Goal: Transaction & Acquisition: Purchase product/service

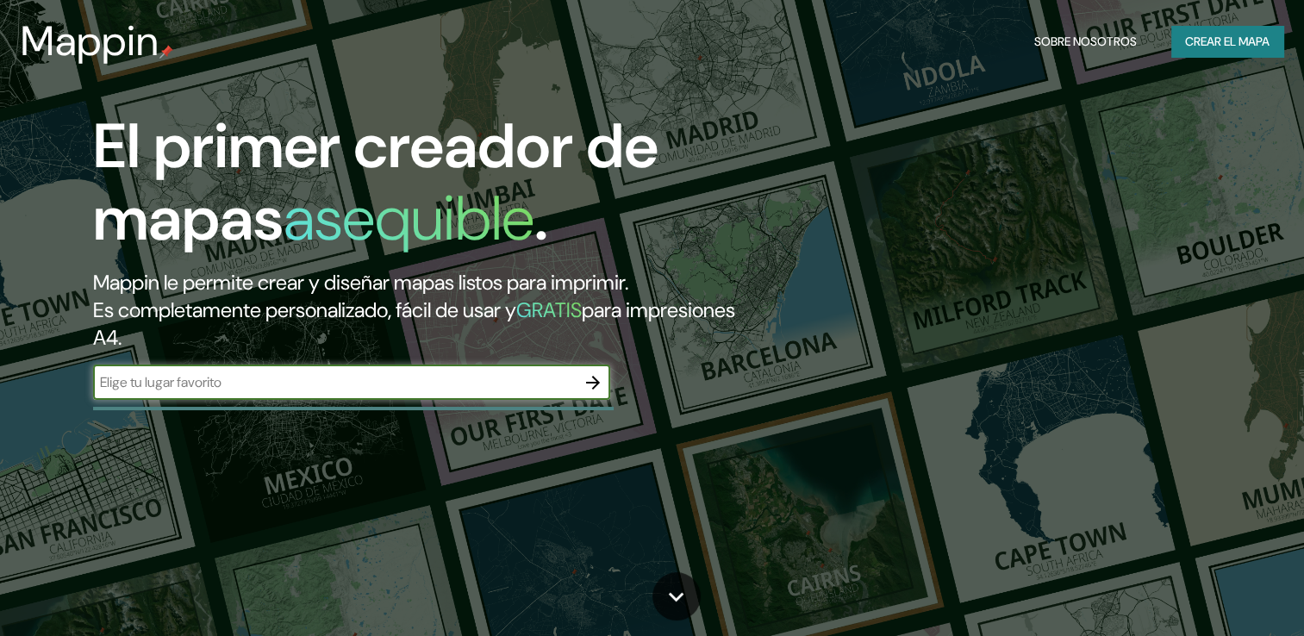
drag, startPoint x: 0, startPoint y: 0, endPoint x: 370, endPoint y: 395, distance: 540.7
click at [370, 395] on div "​" at bounding box center [351, 382] width 517 height 34
type input "[GEOGRAPHIC_DATA]"
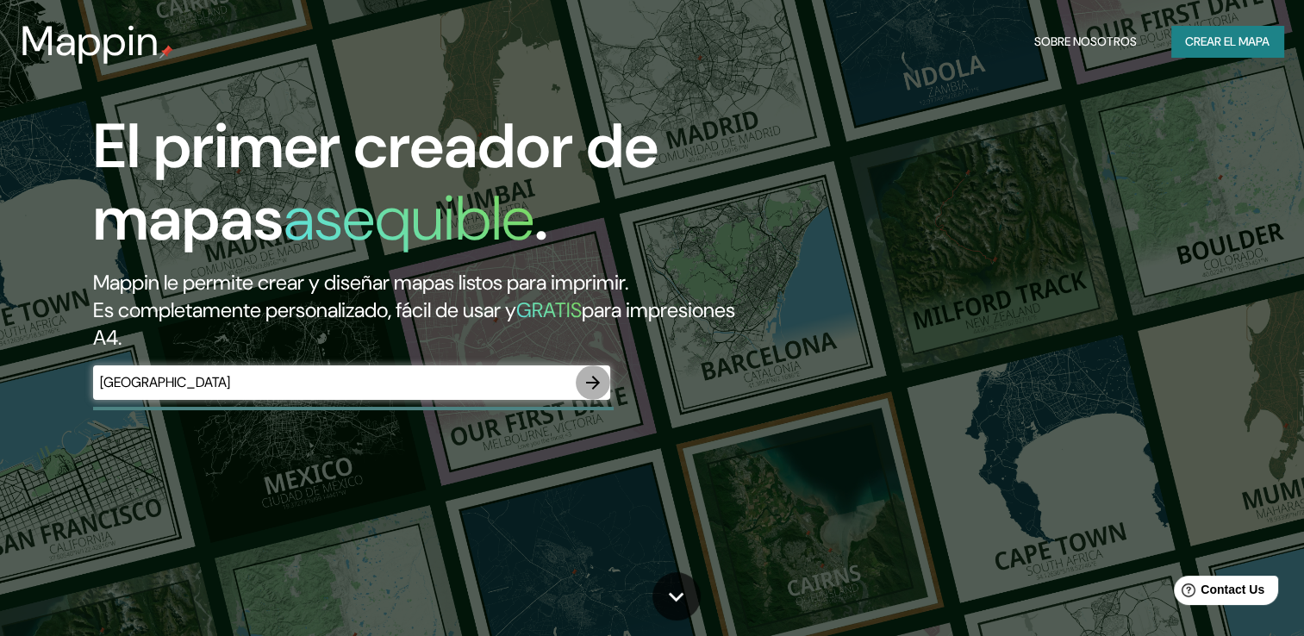
click at [598, 366] on button "button" at bounding box center [593, 382] width 34 height 34
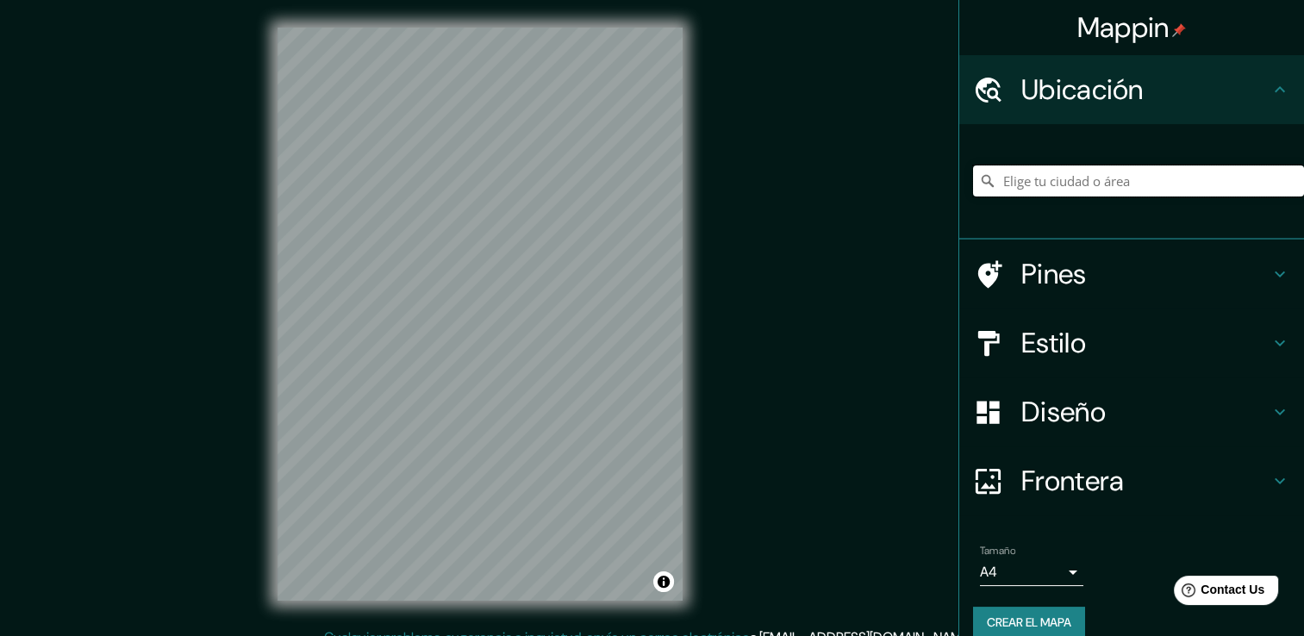
click at [1079, 177] on input "Elige tu ciudad o área" at bounding box center [1138, 180] width 331 height 31
type input "f"
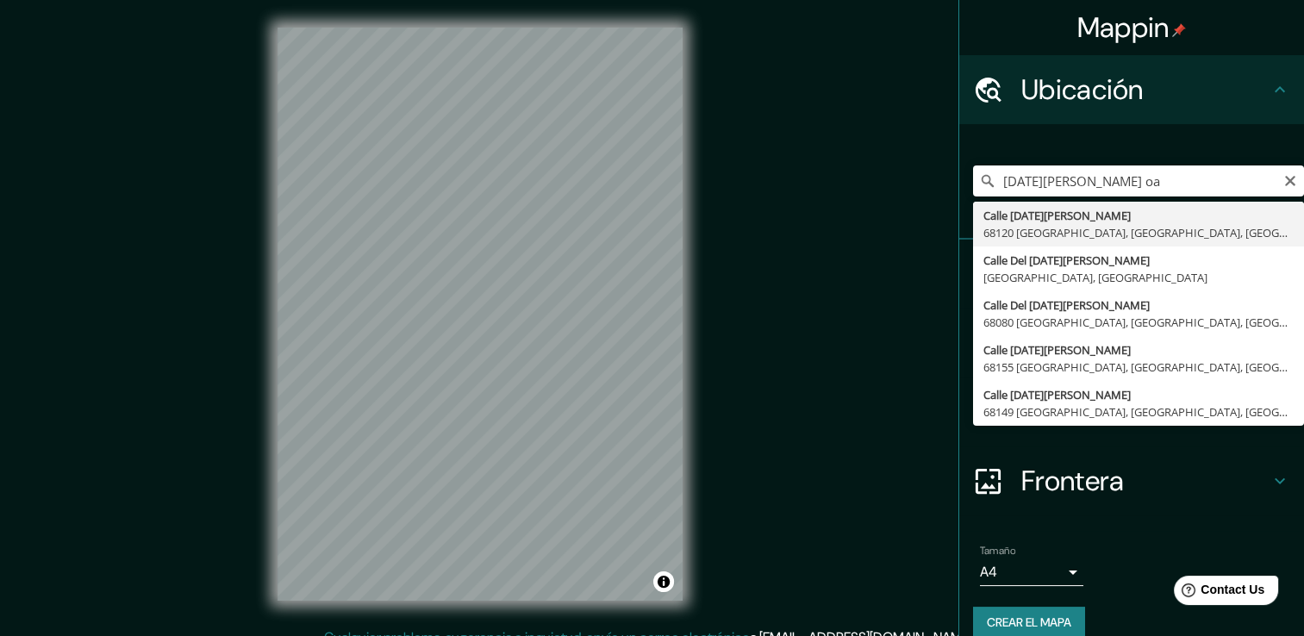
type input "[GEOGRAPHIC_DATA][DATE][PERSON_NAME], [GEOGRAPHIC_DATA]"
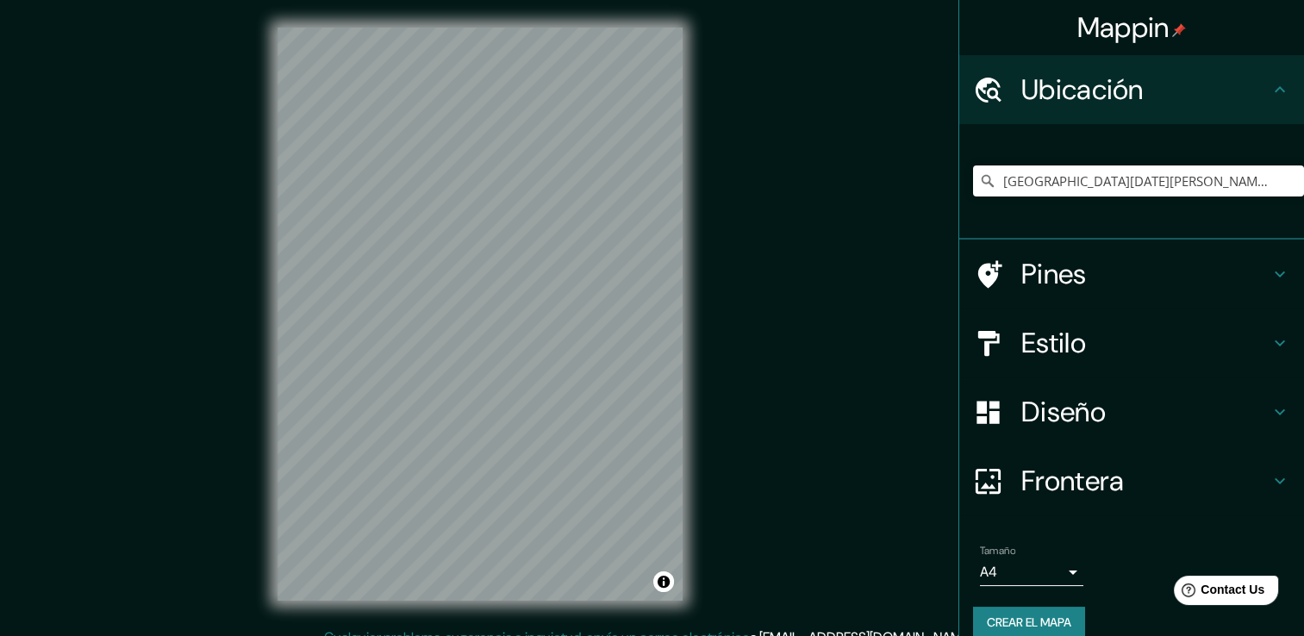
click at [812, 228] on div "Mappin Ubicación [STREET_ADDRESS][DATE][PERSON_NAME] Pines Estilo Diseño Fronte…" at bounding box center [652, 327] width 1304 height 655
click at [1152, 329] on h4 "Estilo" at bounding box center [1145, 343] width 248 height 34
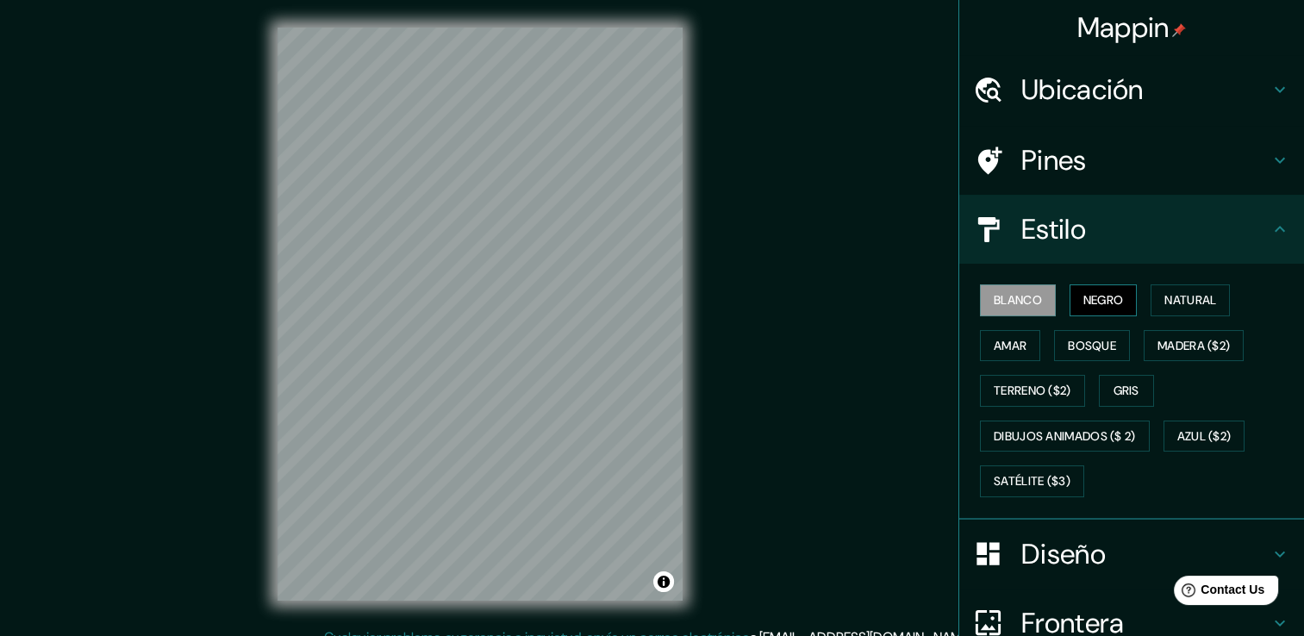
click at [1083, 289] on font "Negro" at bounding box center [1103, 300] width 40 height 22
click at [1180, 284] on button "Natural" at bounding box center [1189, 300] width 79 height 32
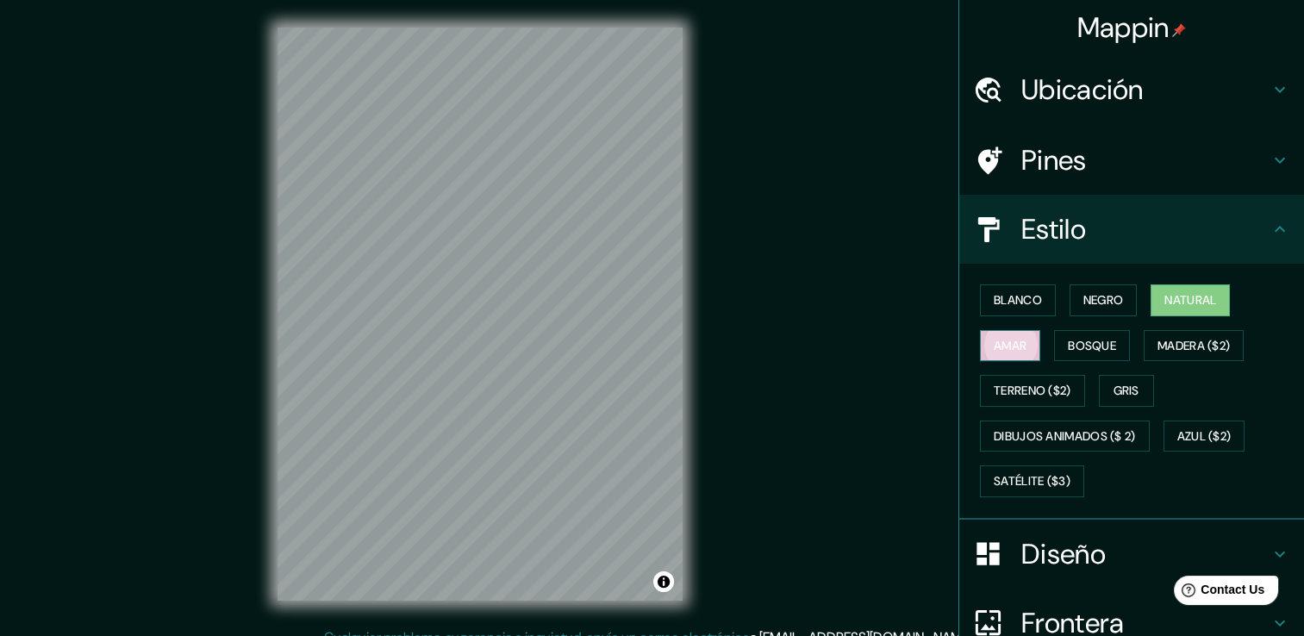
click at [993, 353] on font "Amar" at bounding box center [1009, 346] width 33 height 22
click at [1068, 344] on font "Bosque" at bounding box center [1092, 346] width 48 height 22
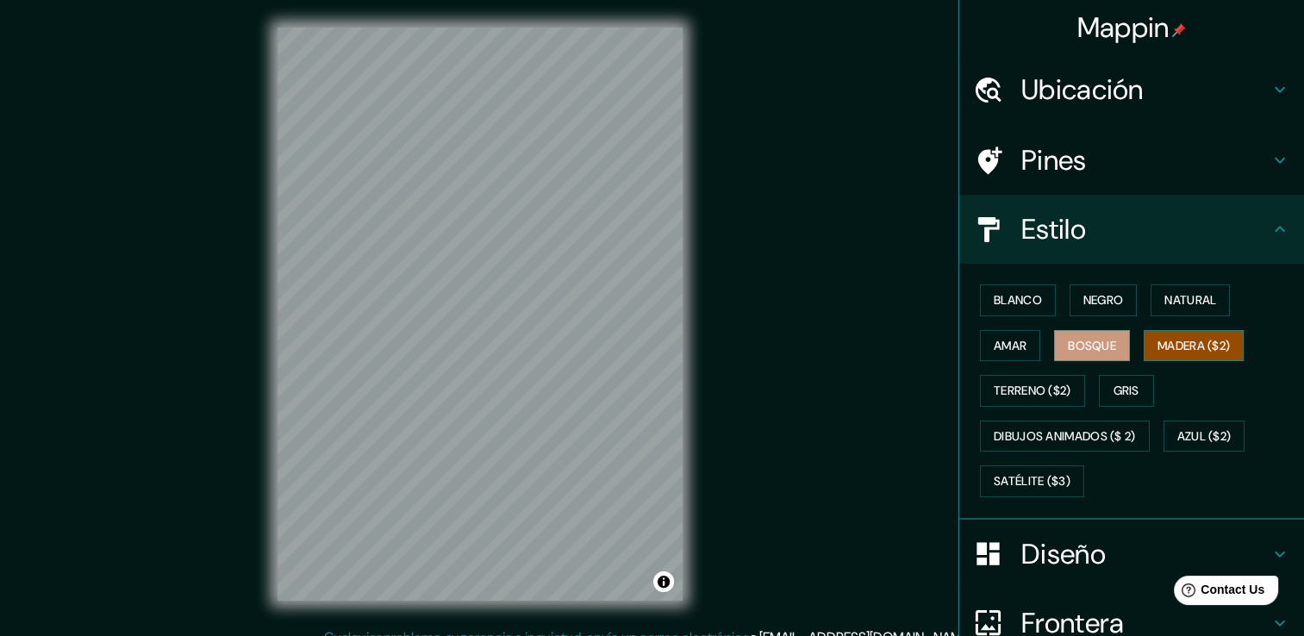
click at [1181, 330] on button "Madera ($2)" at bounding box center [1193, 346] width 100 height 32
click at [1003, 392] on font "Terreno ($2)" at bounding box center [1032, 391] width 78 height 22
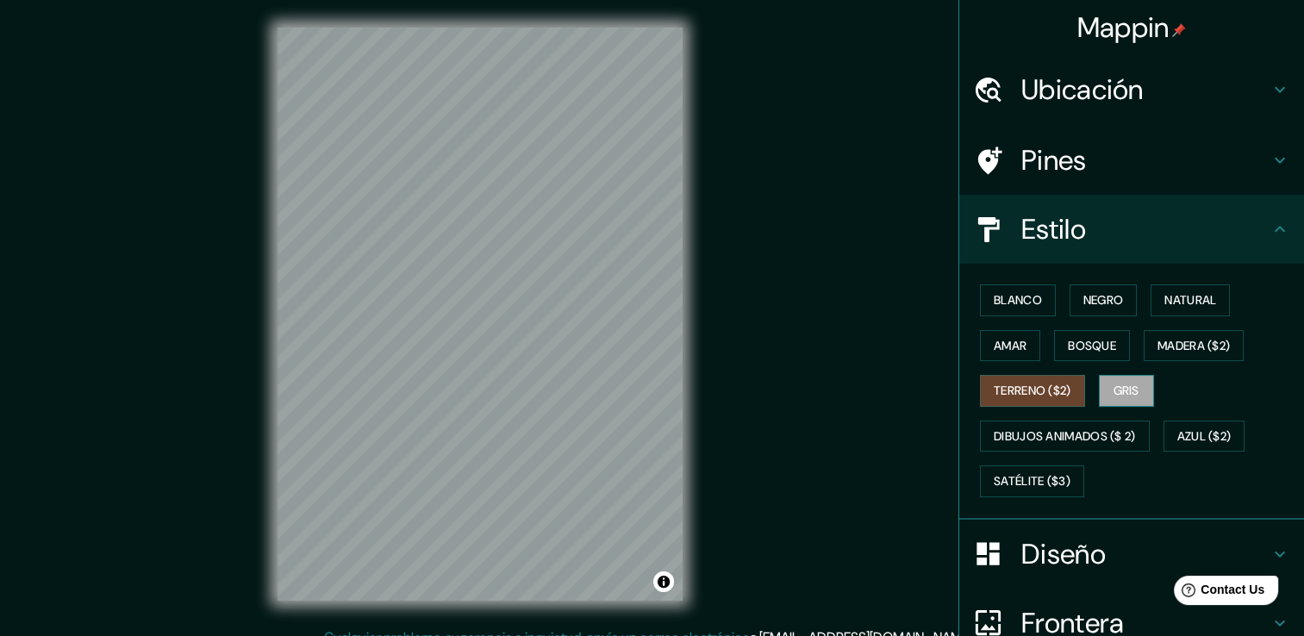
click at [1107, 400] on button "Gris" at bounding box center [1126, 391] width 55 height 32
drag, startPoint x: 1055, startPoint y: 546, endPoint x: 1085, endPoint y: 570, distance: 38.6
click at [1085, 570] on div "Diseño" at bounding box center [1131, 554] width 345 height 69
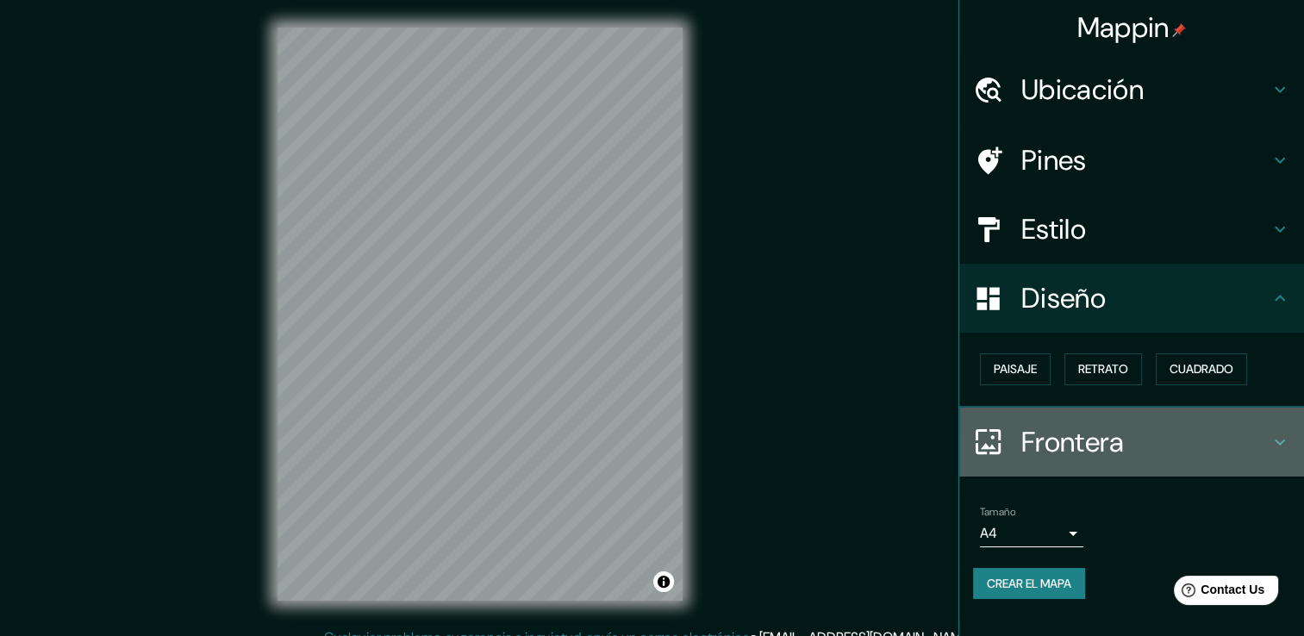
click at [1096, 460] on div "Frontera" at bounding box center [1131, 442] width 345 height 69
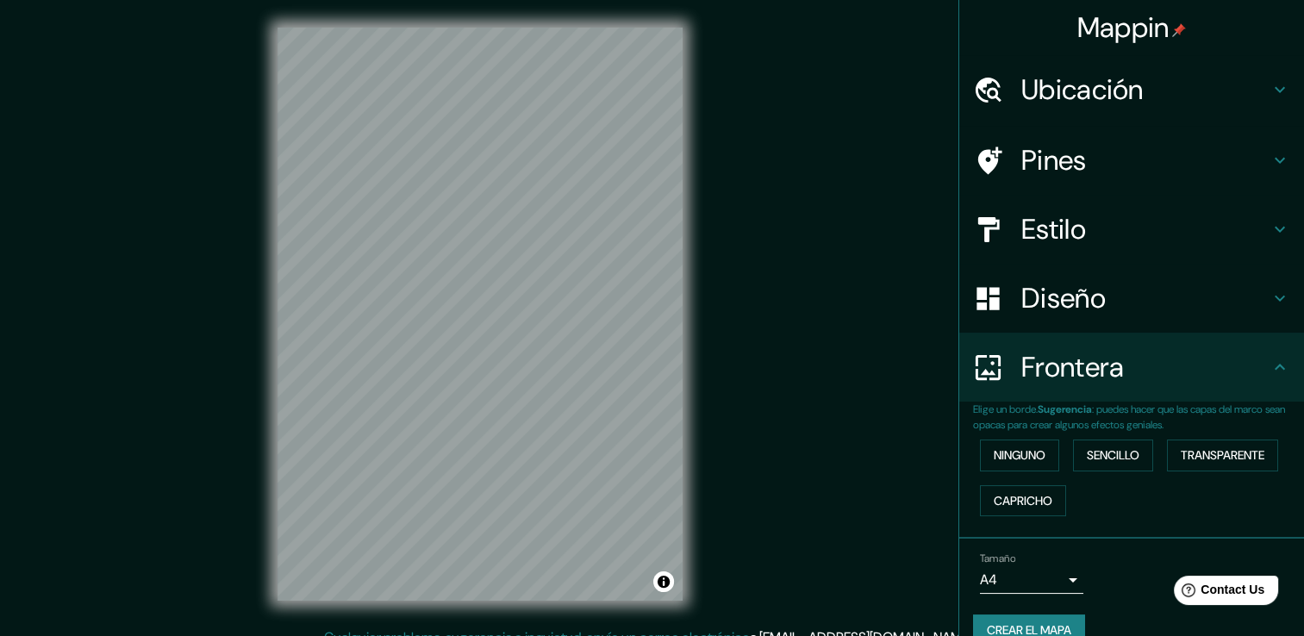
scroll to position [28, 0]
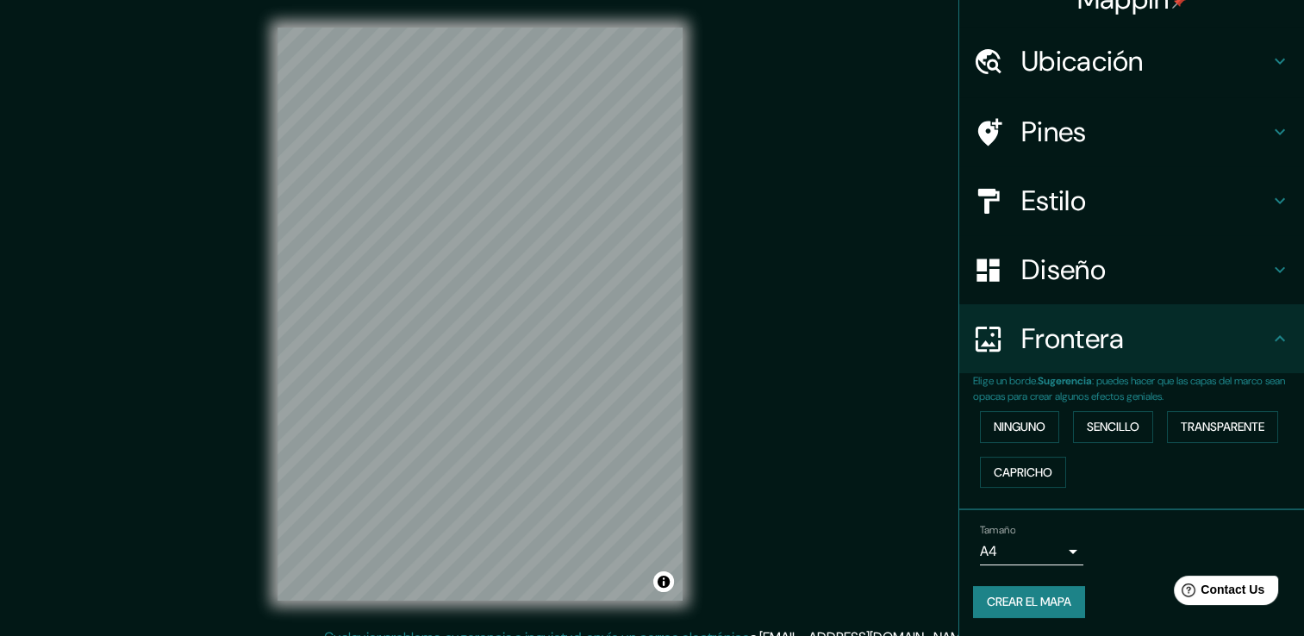
click at [1037, 604] on font "Crear el mapa" at bounding box center [1029, 602] width 84 height 22
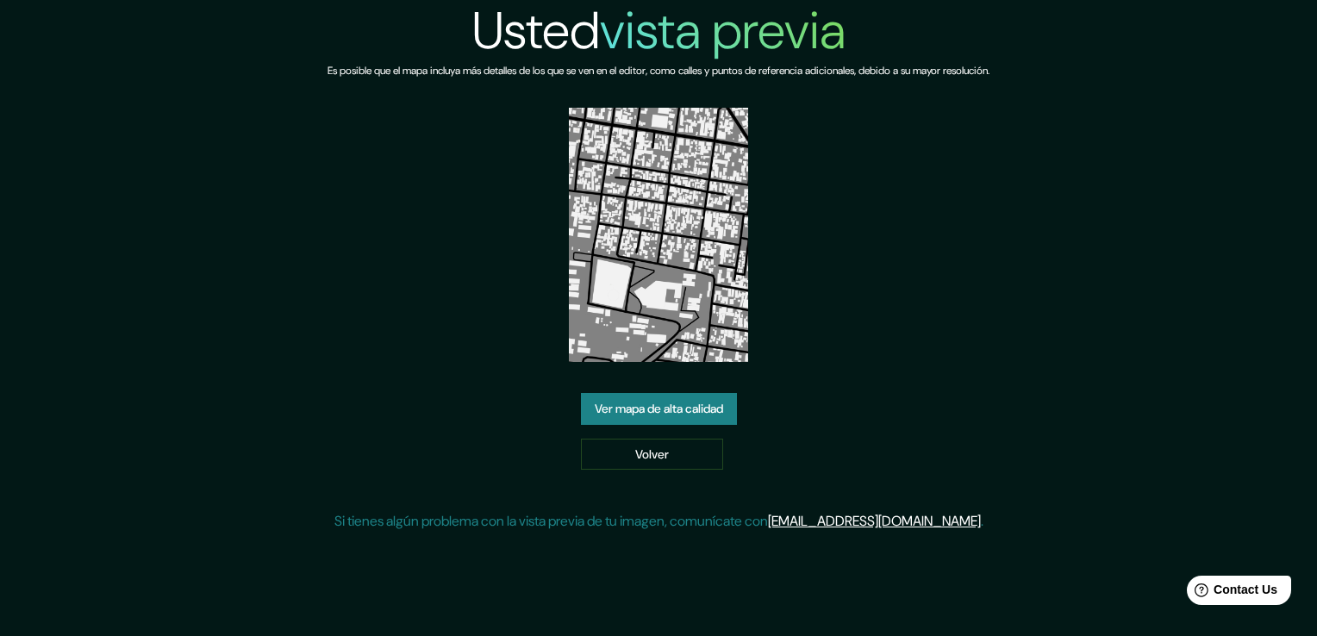
click at [707, 409] on link "Ver mapa de alta calidad" at bounding box center [659, 409] width 156 height 32
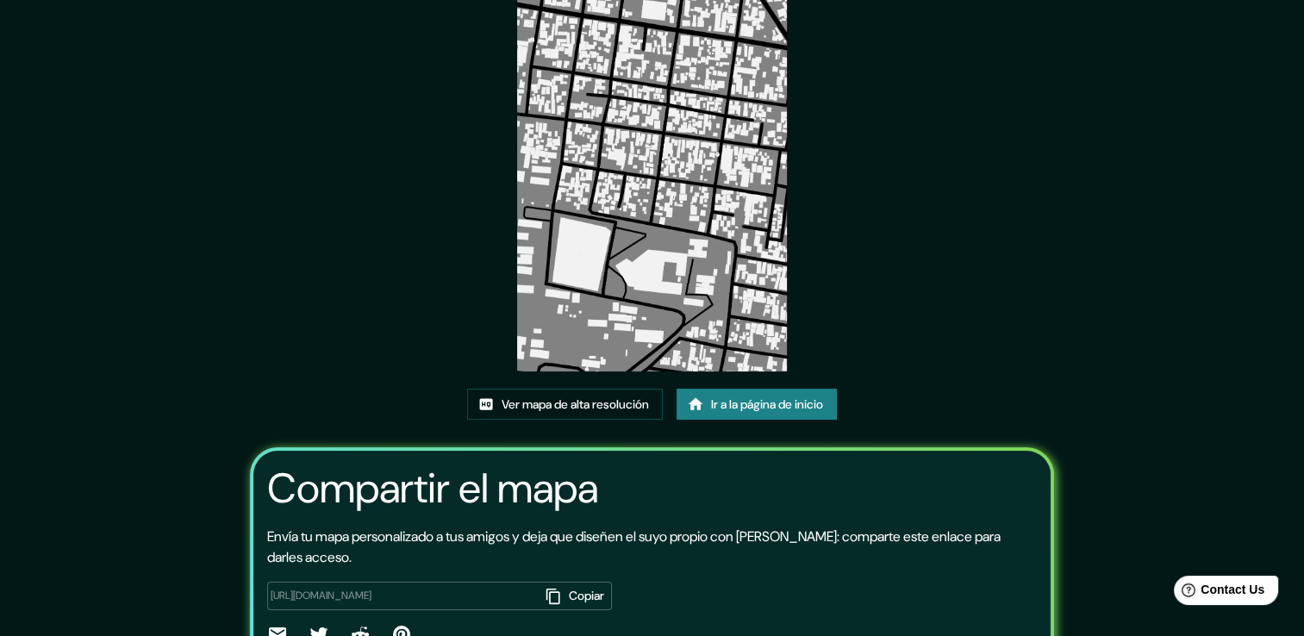
scroll to position [176, 0]
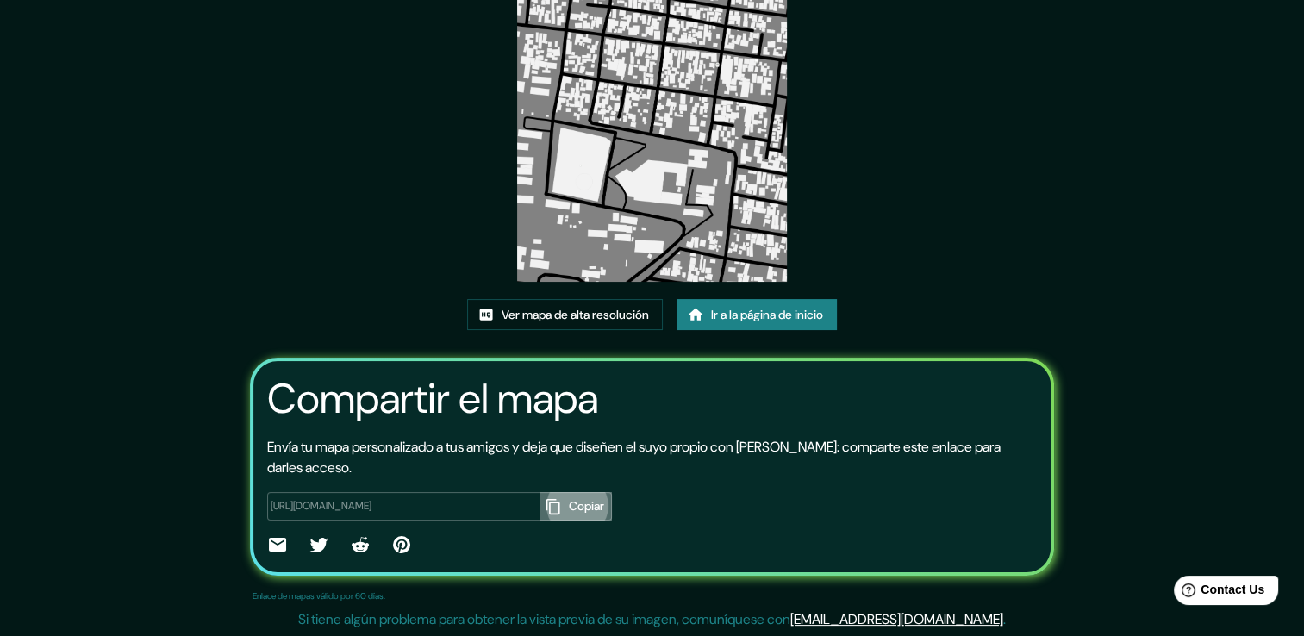
click at [585, 503] on font "Copiar" at bounding box center [586, 506] width 35 height 22
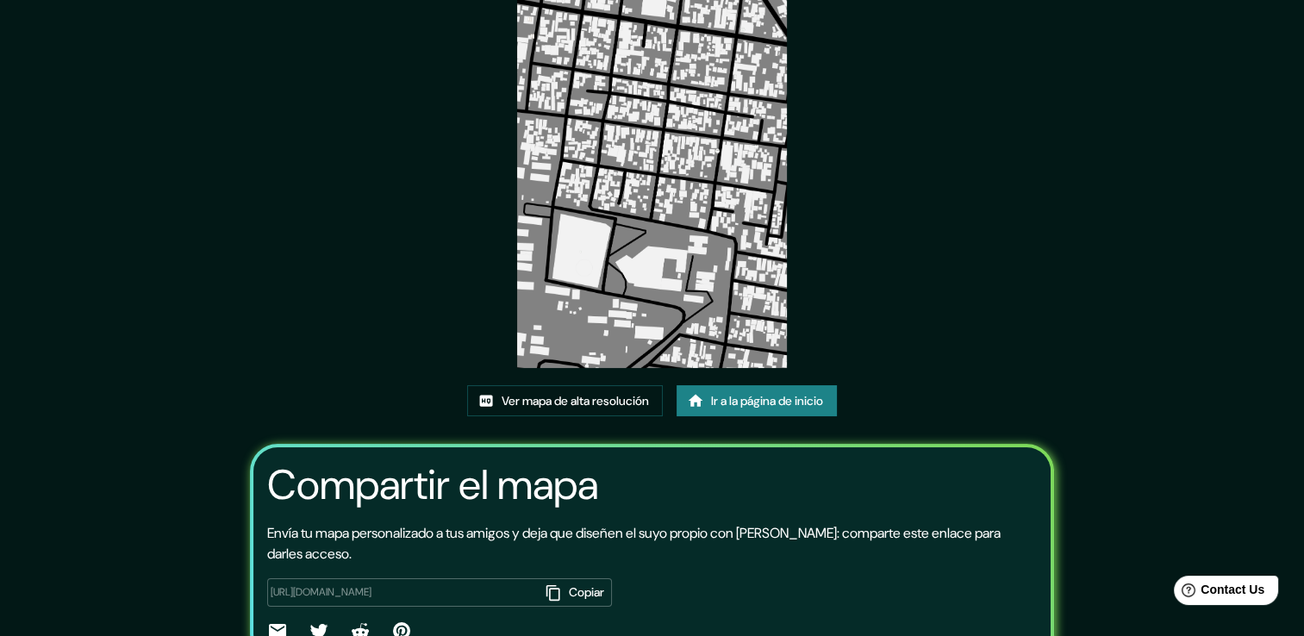
click at [583, 419] on div "Ver mapa de alta resolución Ir a la página de inicio" at bounding box center [652, 408] width 370 height 46
click at [589, 407] on font "Ver mapa de alta resolución" at bounding box center [574, 401] width 147 height 22
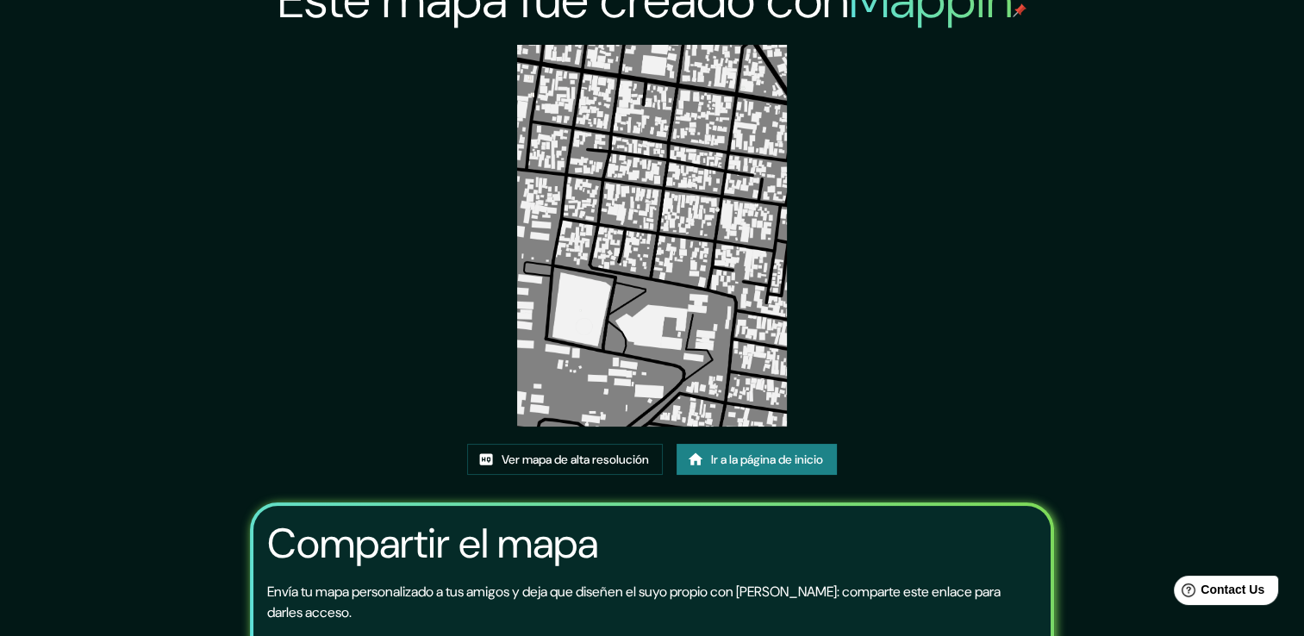
scroll to position [0, 0]
